Goal: Information Seeking & Learning: Learn about a topic

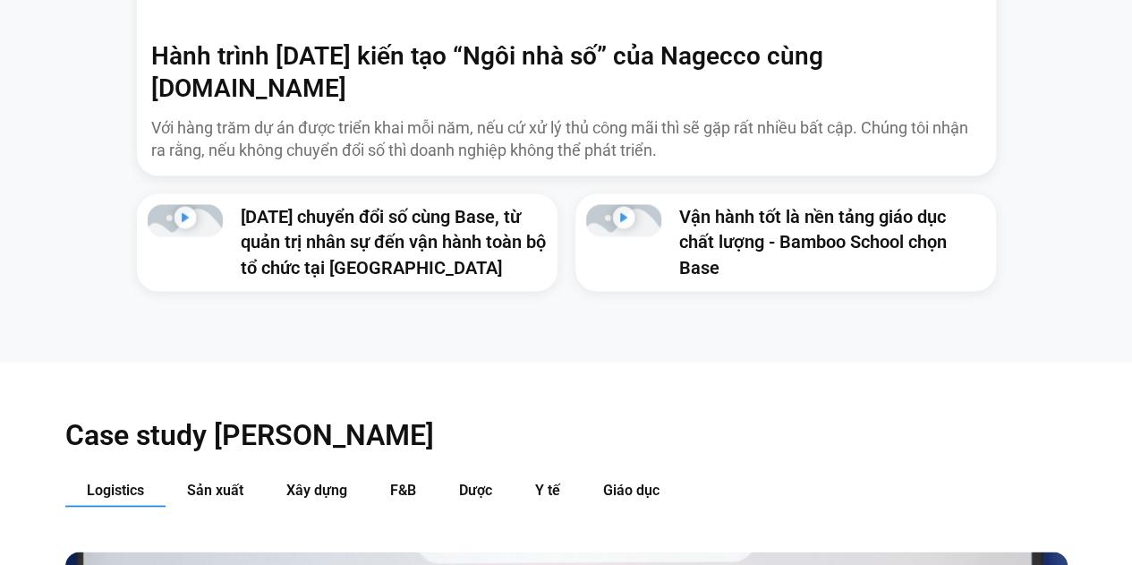
scroll to position [1527, 0]
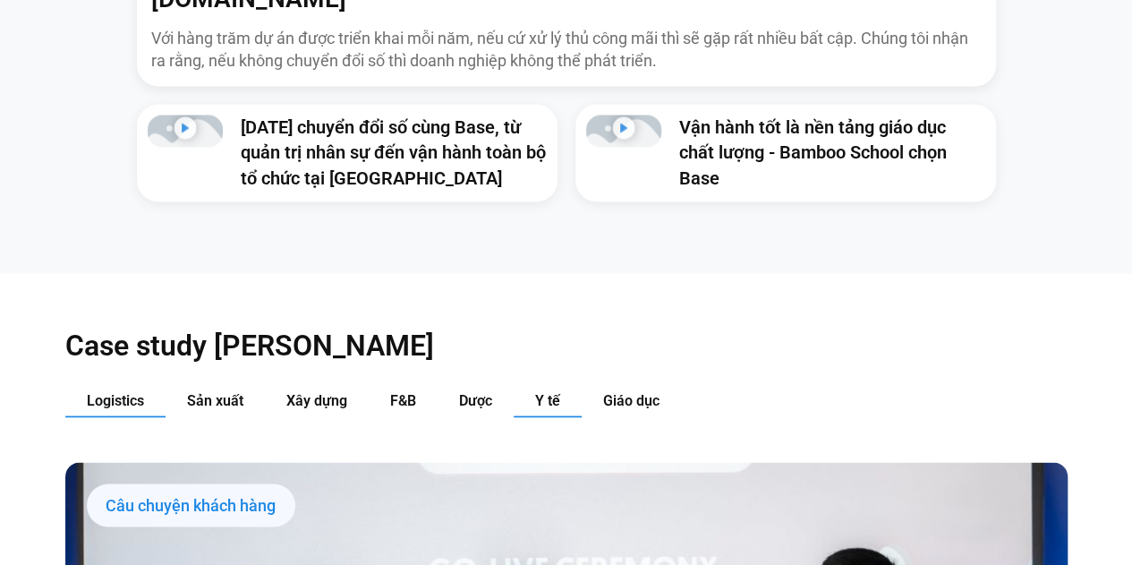
click at [558, 391] on span "Y tế" at bounding box center [547, 399] width 25 height 17
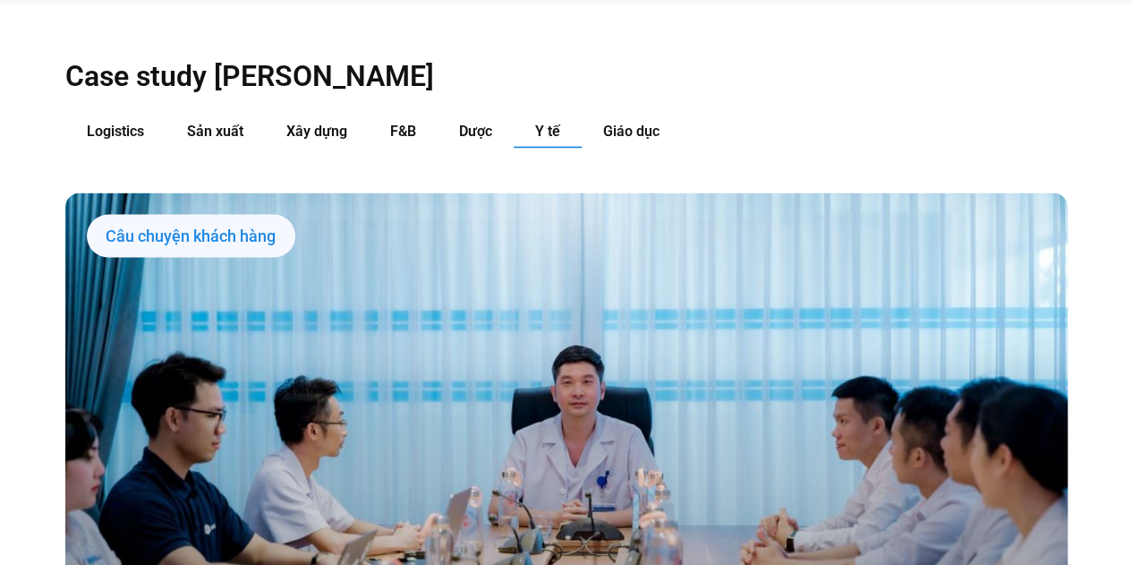
scroll to position [1788, 0]
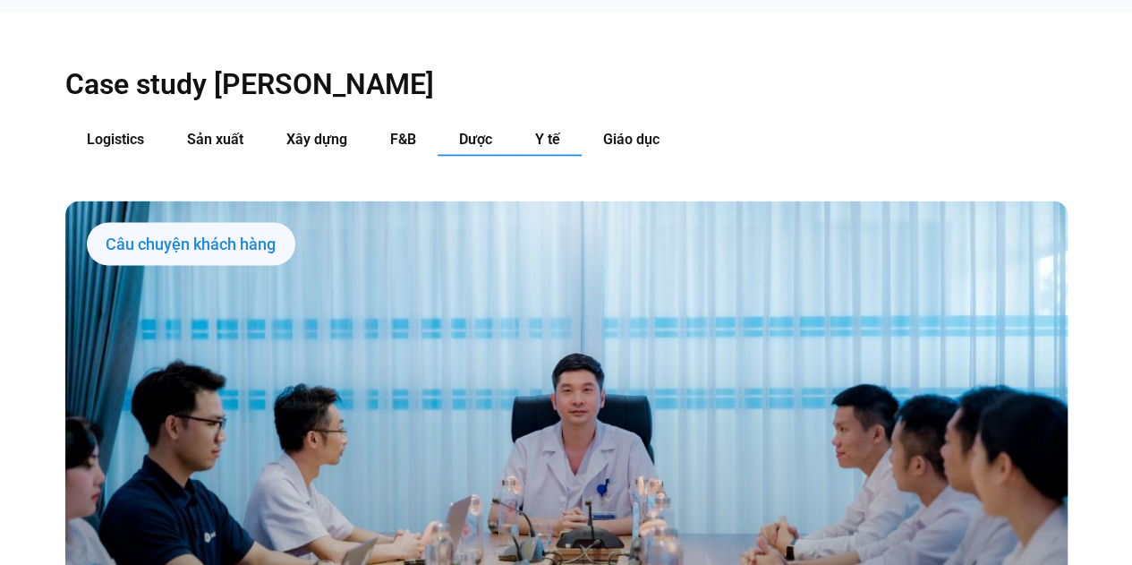
click at [469, 131] on span "Dược" at bounding box center [475, 139] width 33 height 17
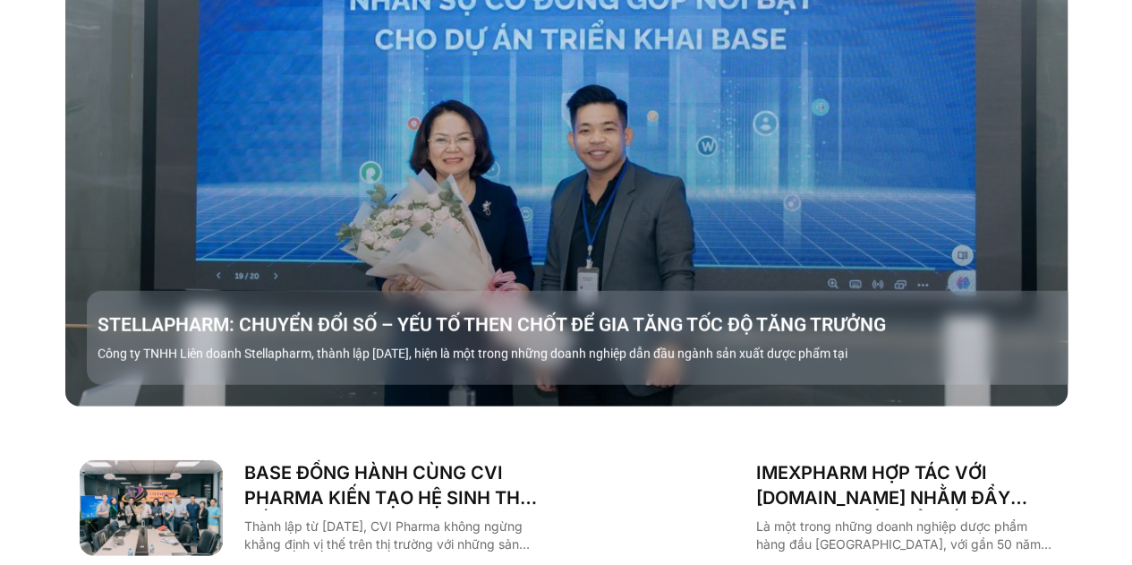
scroll to position [2145, 0]
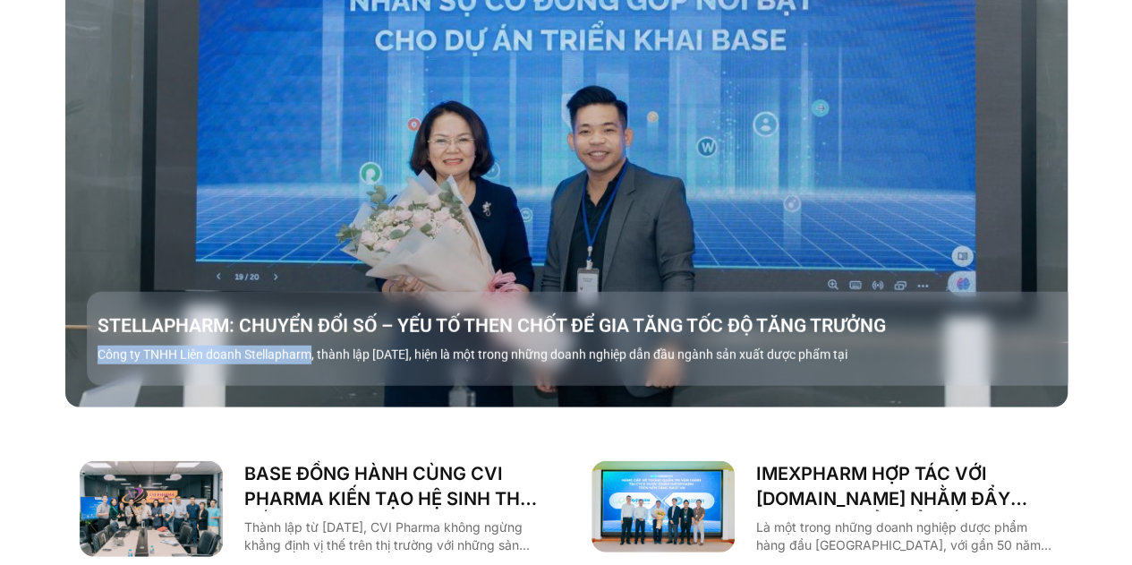
drag, startPoint x: 310, startPoint y: 319, endPoint x: 100, endPoint y: 327, distance: 209.5
click at [100, 345] on p "Công ty TNHH Liên doanh Stellapharm, thành lập [DATE], hiện là một trong những …" at bounding box center [588, 354] width 981 height 19
copy p "Công ty TNHH Liên doanh Stellapharm"
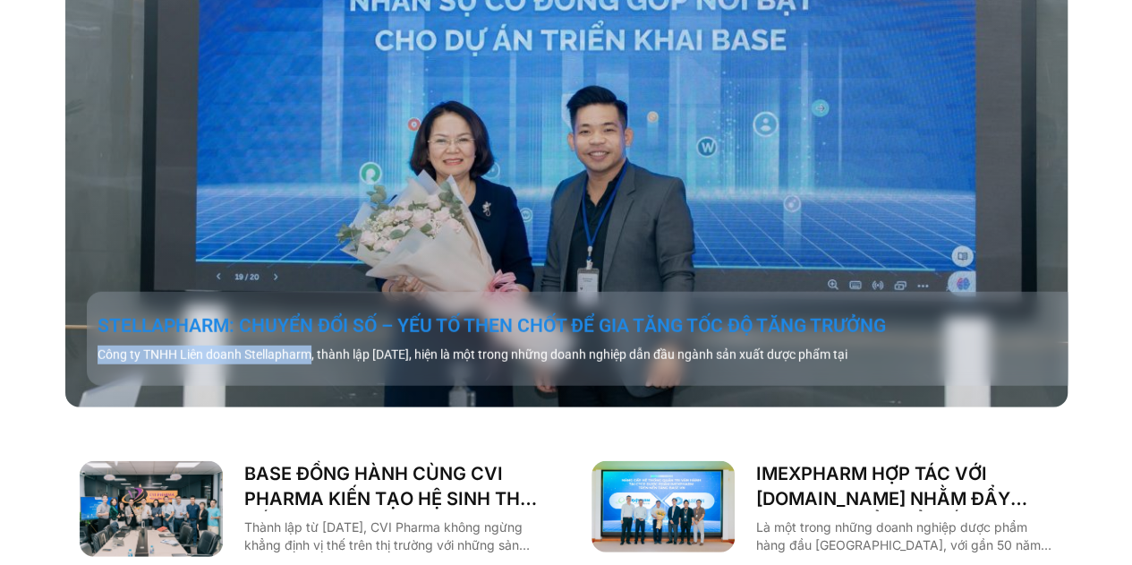
click at [191, 313] on link "STELLAPHARM: CHUYỂN ĐỔI SỐ – YẾU TỐ THEN CHỐT ĐỂ GIA TĂNG TỐC ĐỘ TĂNG TRƯỞNG" at bounding box center [588, 325] width 981 height 25
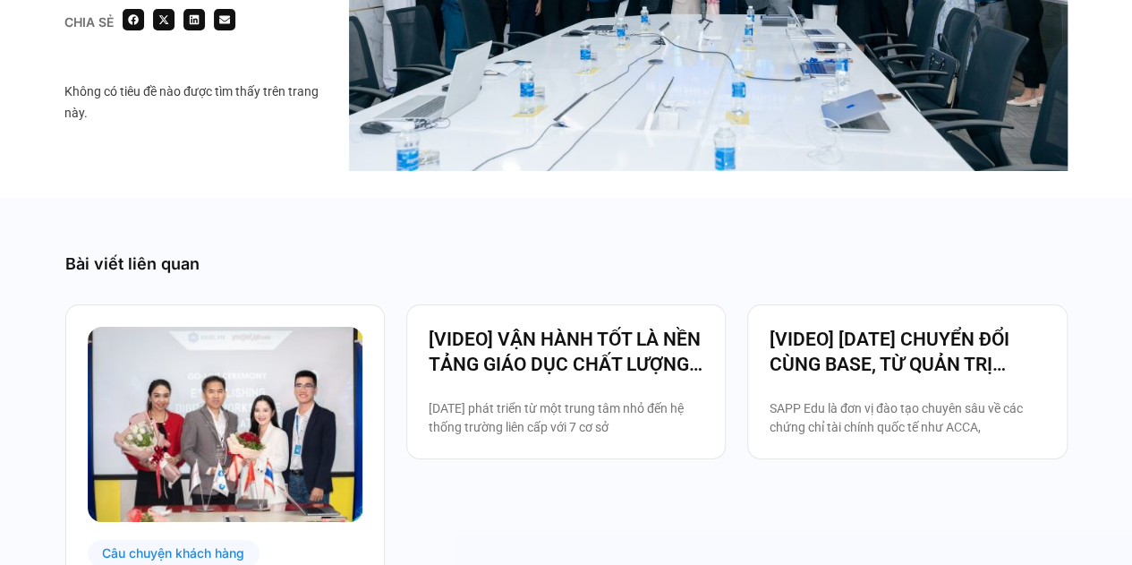
scroll to position [3221, 0]
